Goal: Check status: Check status

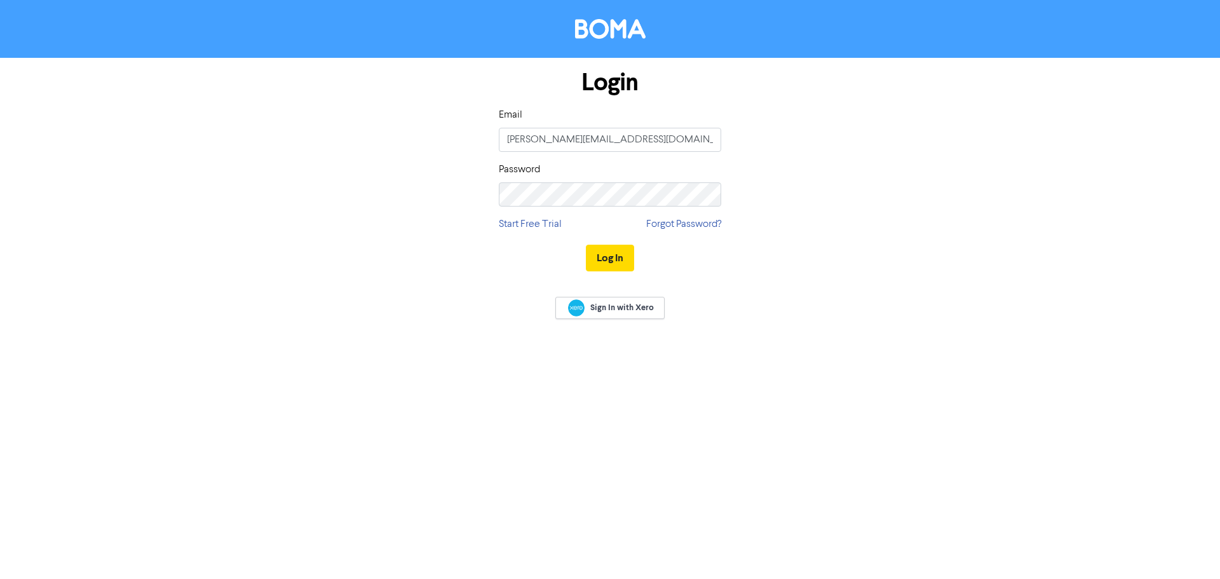
type input "[PERSON_NAME][EMAIL_ADDRESS][DOMAIN_NAME]"
click at [586, 245] on button "Log In" at bounding box center [610, 258] width 48 height 27
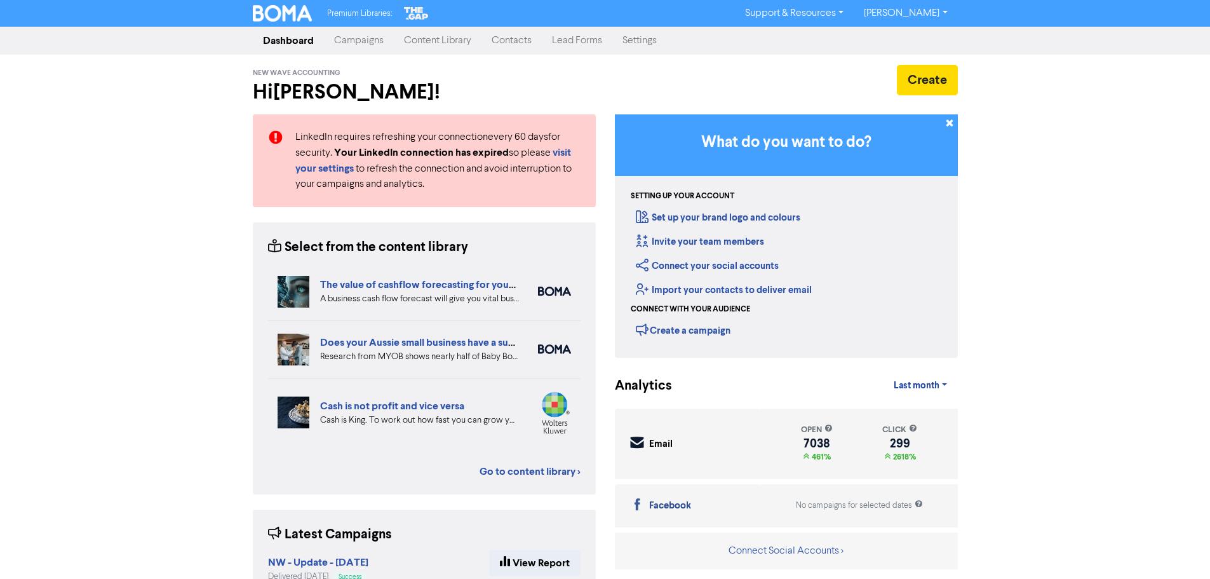
click at [351, 46] on link "Campaigns" at bounding box center [359, 40] width 70 height 25
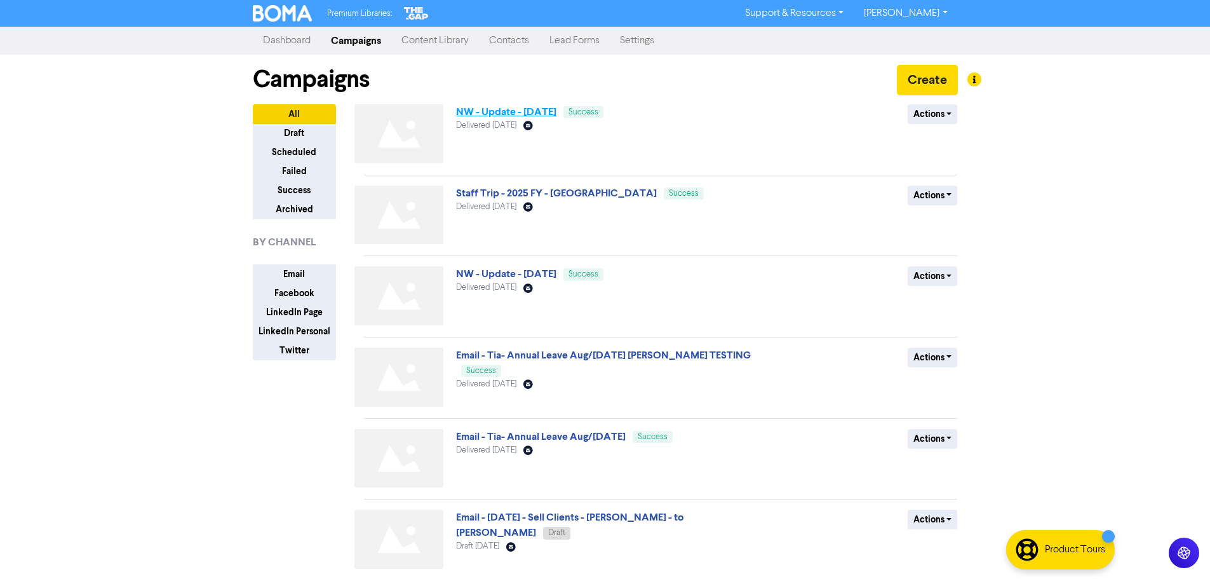
click at [534, 112] on link "NW - Update - [DATE]" at bounding box center [506, 111] width 100 height 13
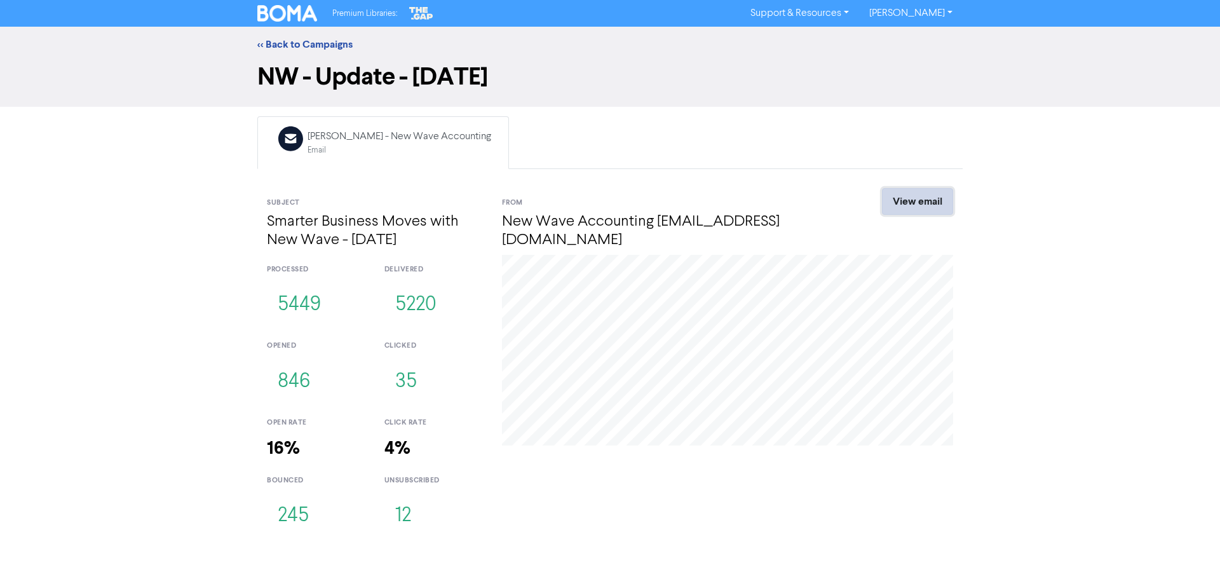
click at [934, 198] on link "View email" at bounding box center [917, 201] width 71 height 27
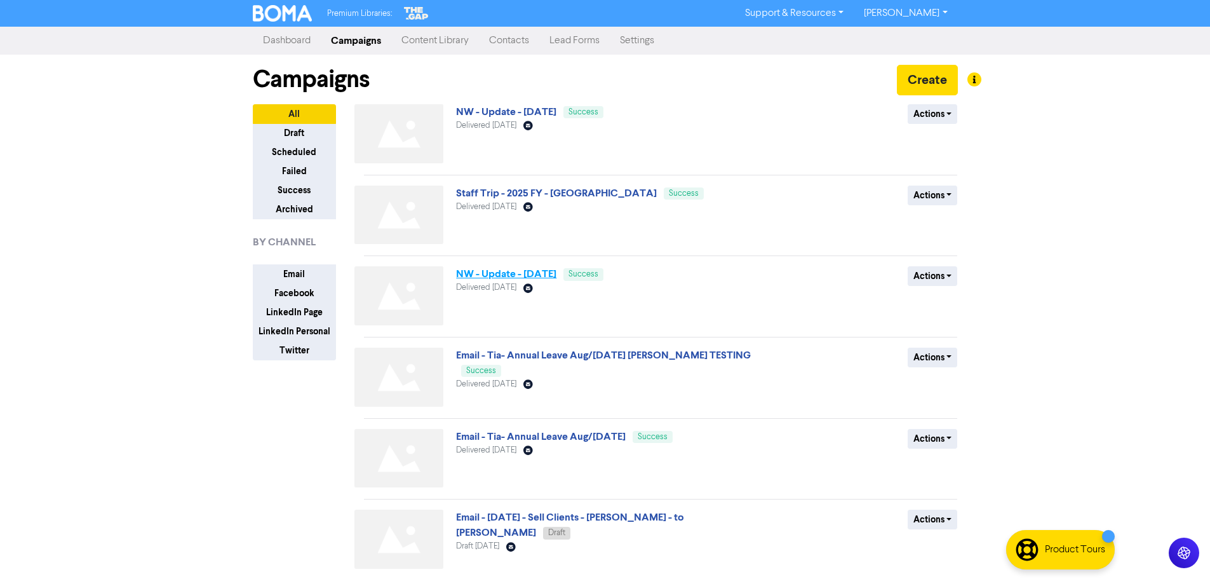
click at [541, 273] on link "NW - Update - [DATE]" at bounding box center [506, 273] width 100 height 13
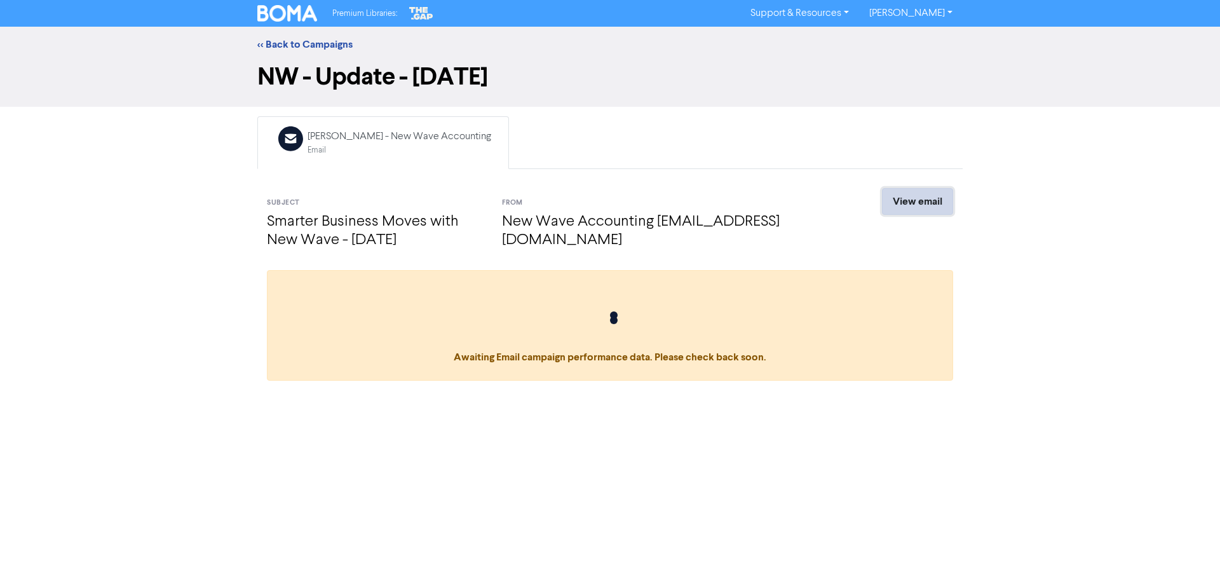
click at [926, 205] on link "View email" at bounding box center [917, 201] width 71 height 27
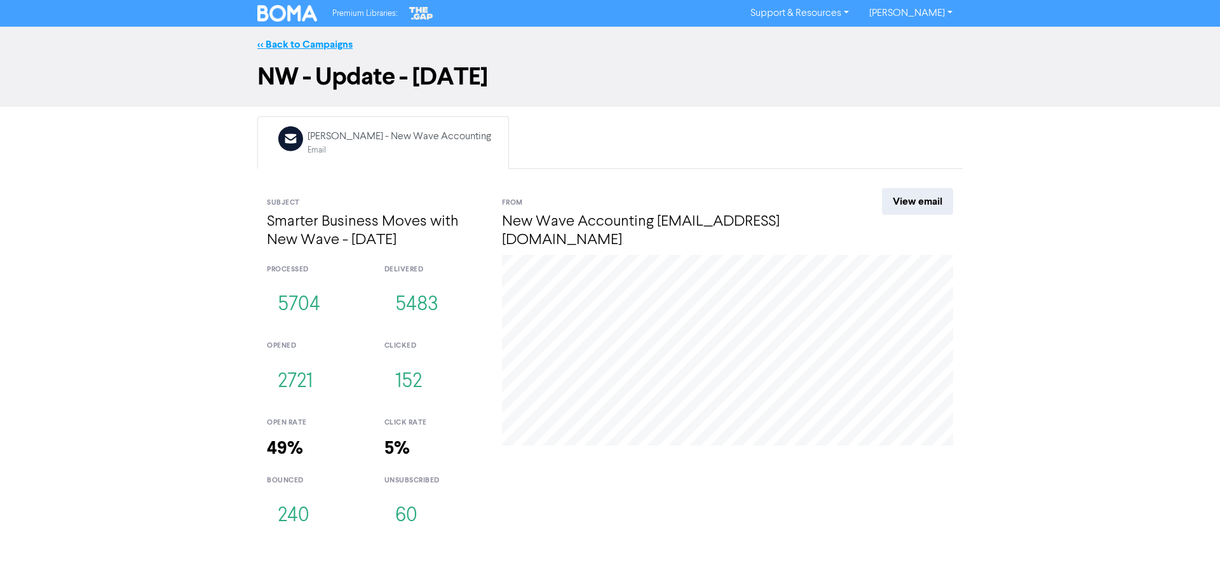
click at [316, 44] on link "<< Back to Campaigns" at bounding box center [304, 44] width 95 height 13
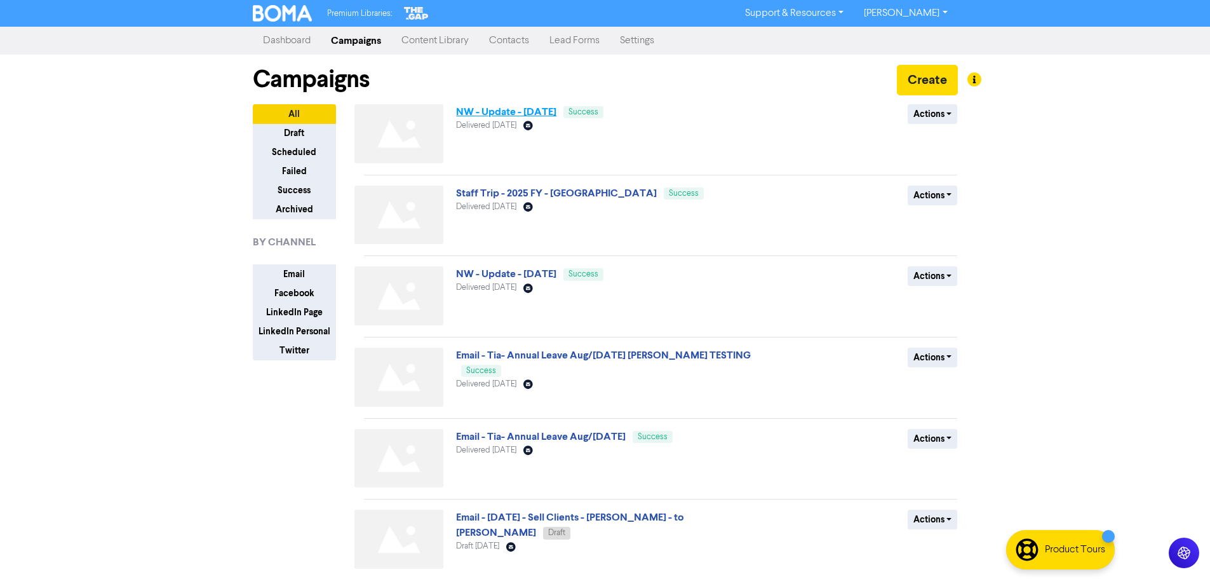
click at [498, 110] on link "NW - Update - [DATE]" at bounding box center [506, 111] width 100 height 13
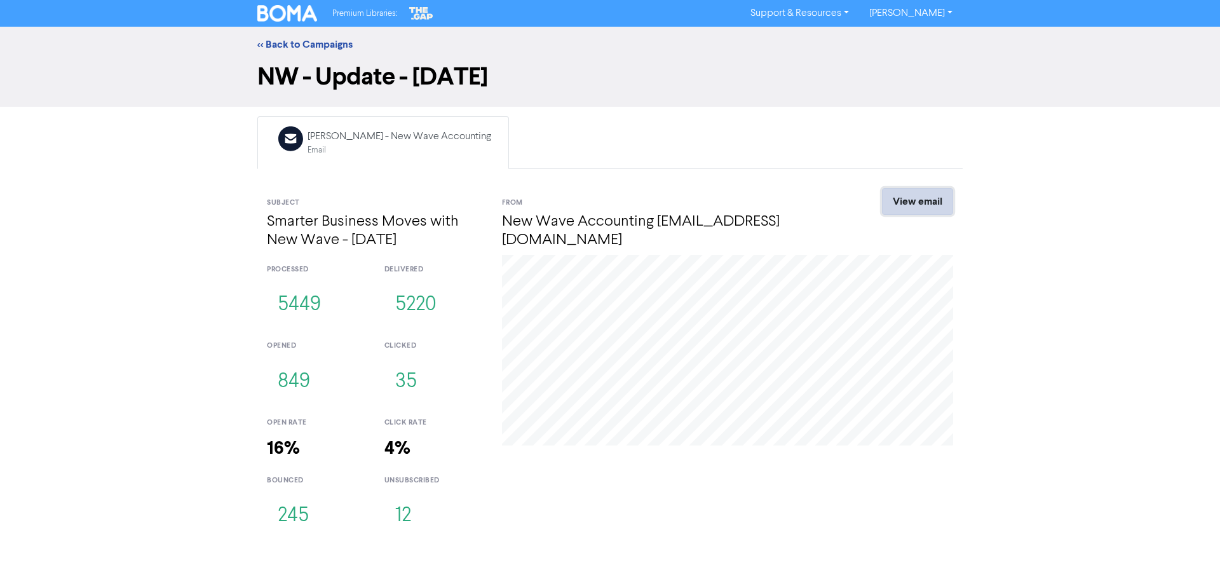
click at [899, 196] on link "View email" at bounding box center [917, 201] width 71 height 27
